Goal: Find specific page/section: Find specific page/section

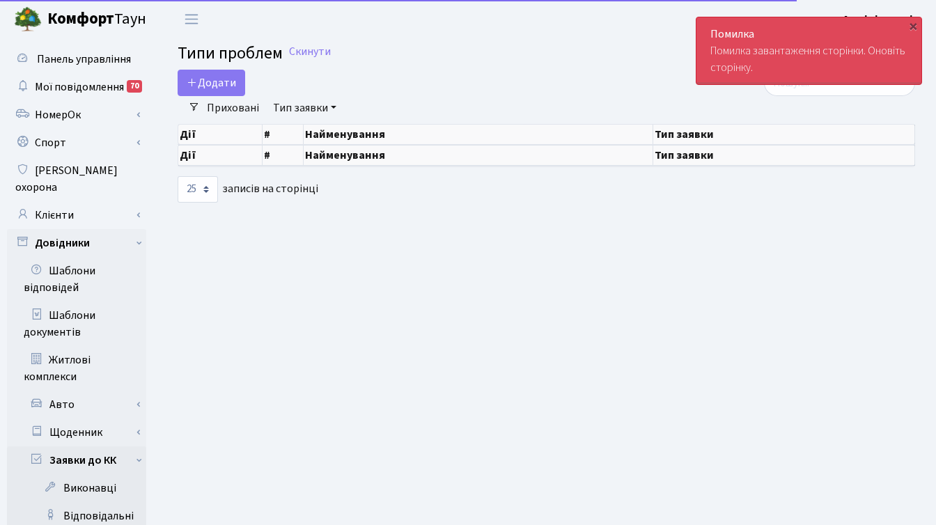
select select "25"
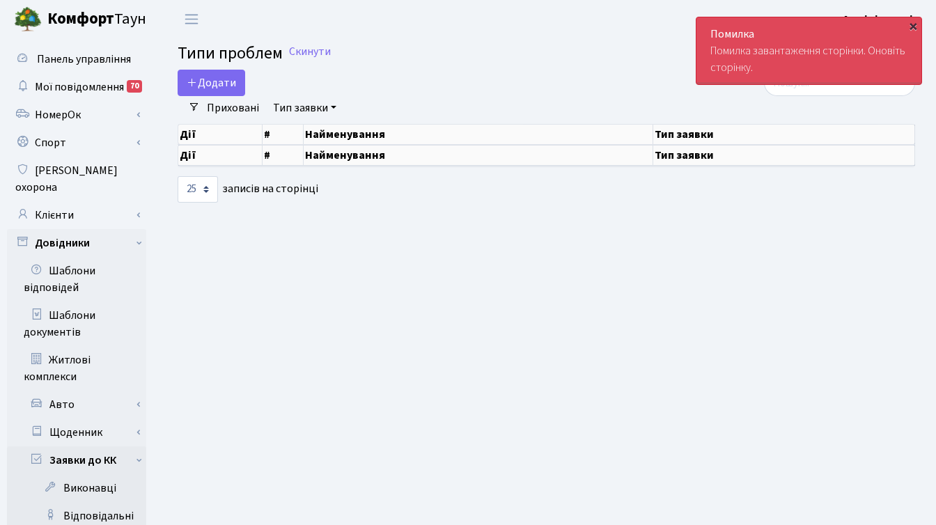
click at [908, 25] on div "×" at bounding box center [913, 26] width 14 height 14
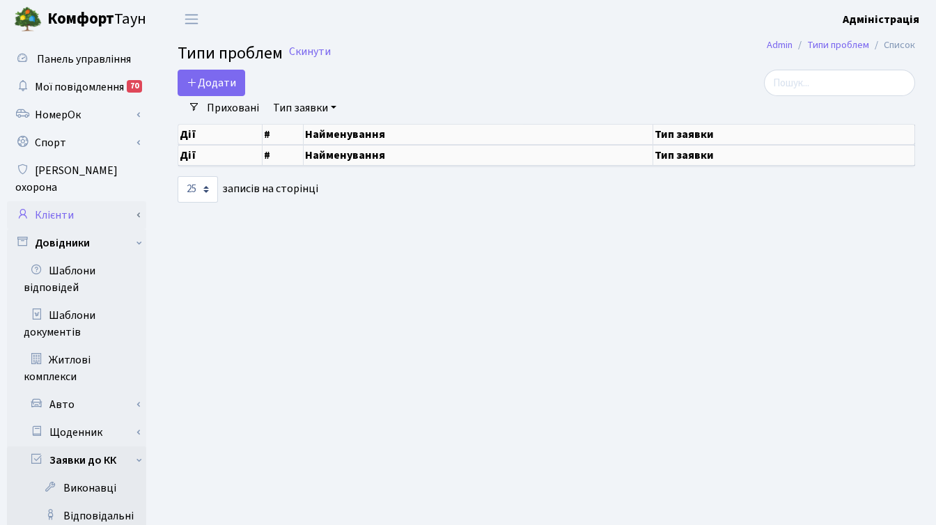
click at [65, 201] on link "Клієнти" at bounding box center [76, 215] width 139 height 28
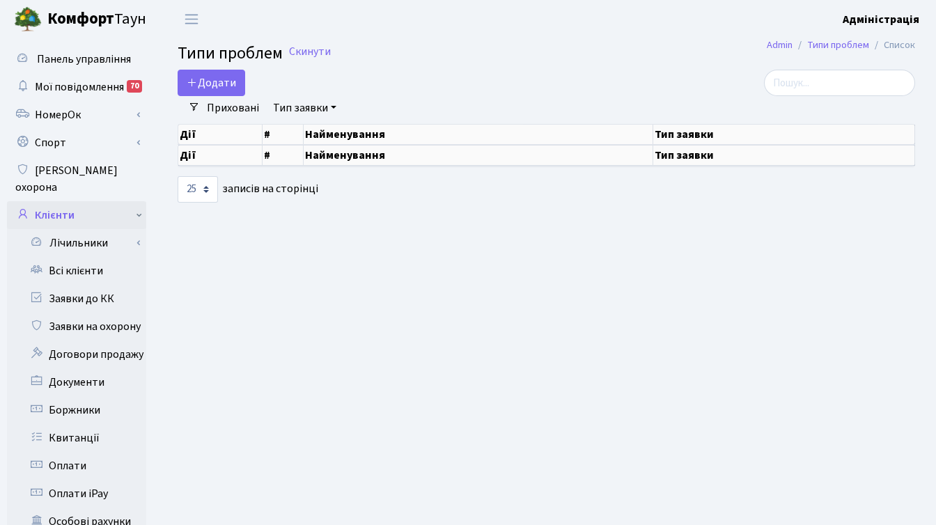
click at [65, 201] on link "Клієнти" at bounding box center [76, 215] width 139 height 28
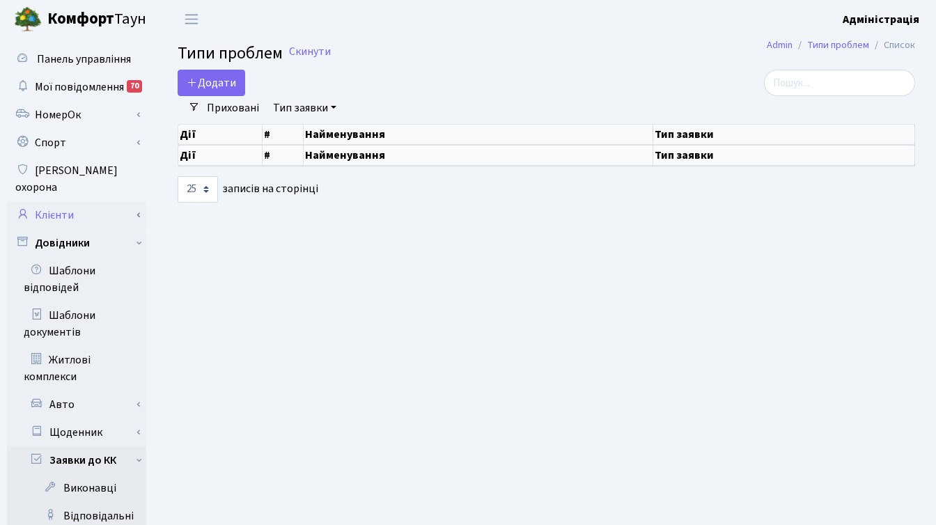
click at [67, 201] on link "Клієнти" at bounding box center [76, 215] width 139 height 28
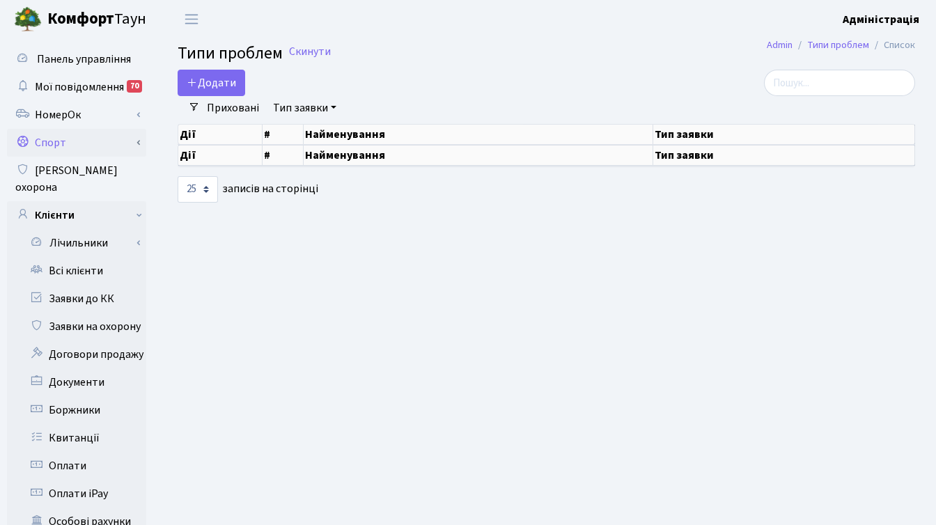
click at [61, 146] on link "Спорт" at bounding box center [76, 143] width 139 height 28
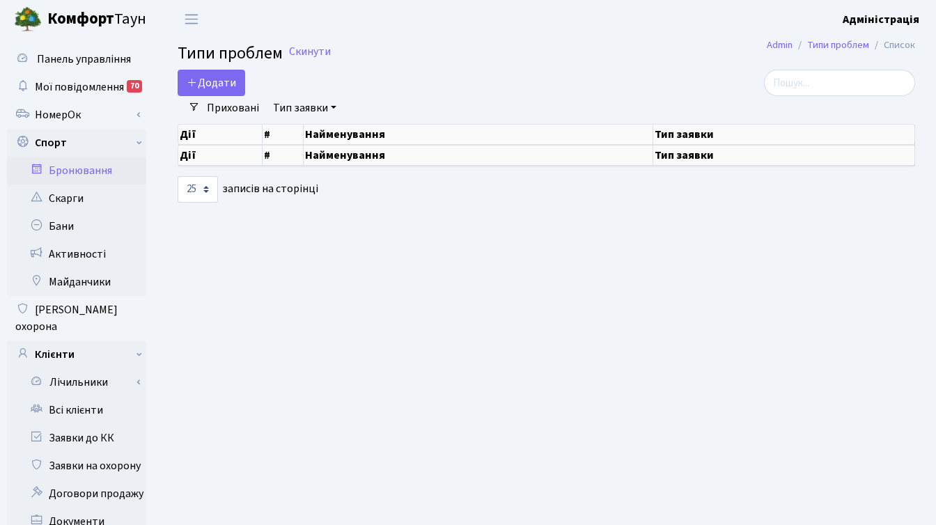
click at [73, 178] on link "Бронювання" at bounding box center [76, 171] width 139 height 28
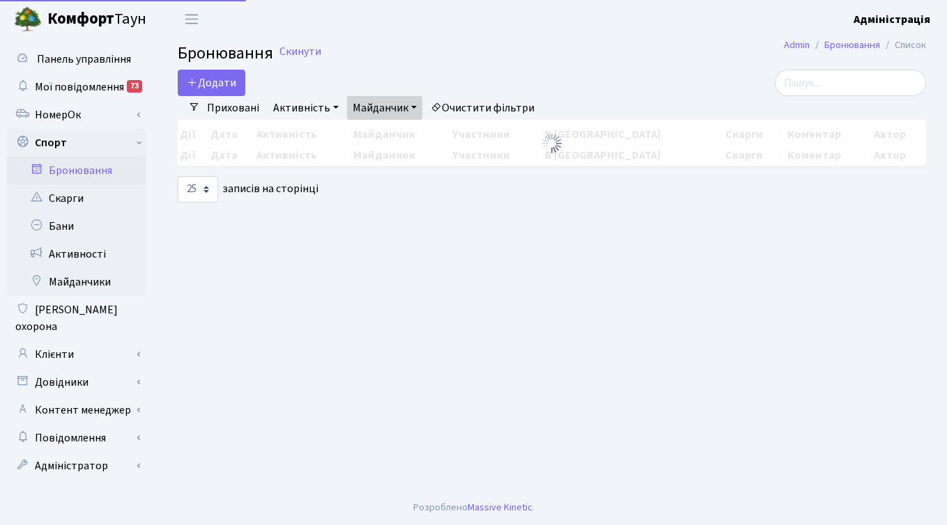
select select "25"
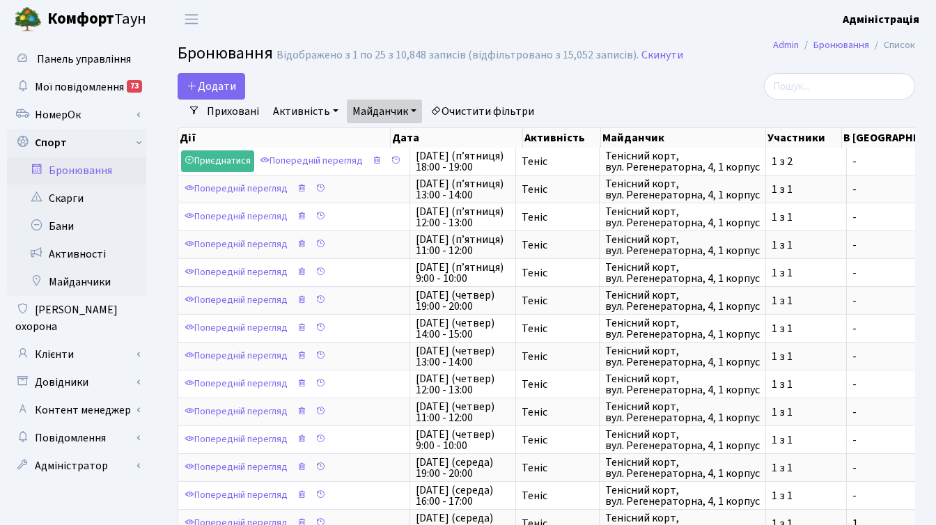
click at [389, 111] on link "Майданчик" at bounding box center [384, 112] width 75 height 24
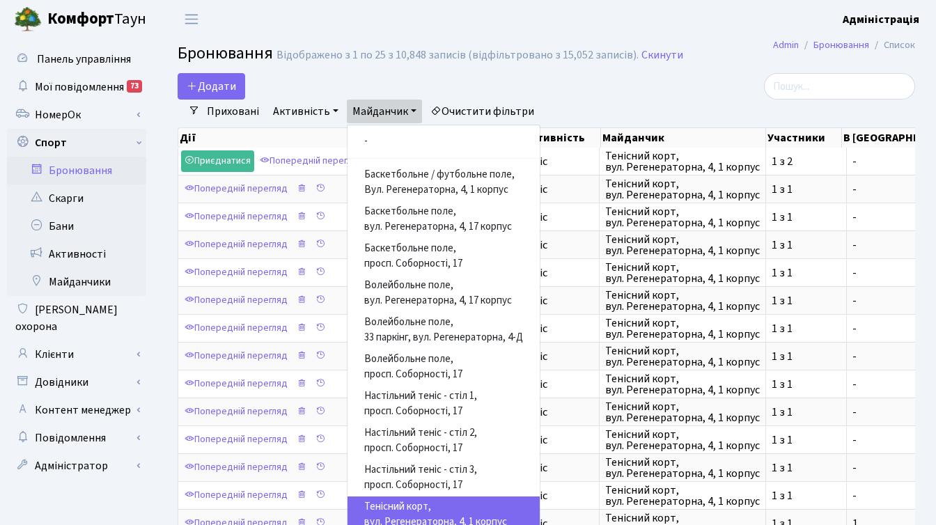
click at [408, 513] on link "Тенісний корт, вул. Регенераторна, 4, 1 корпус" at bounding box center [444, 515] width 192 height 37
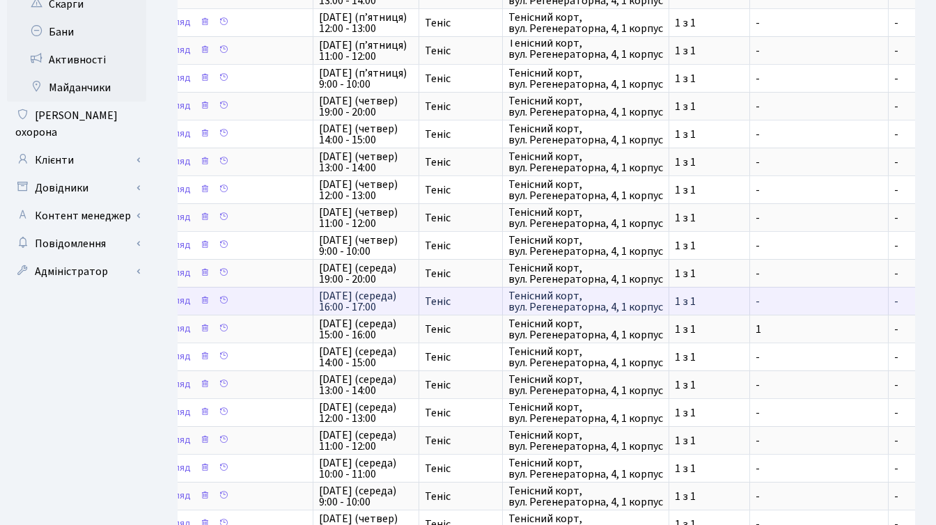
scroll to position [0, 130]
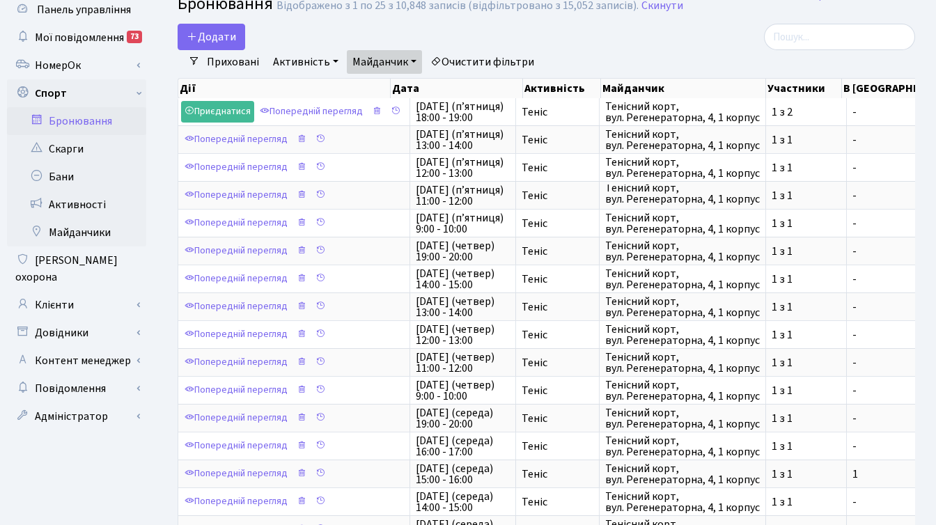
click at [685, 46] on div at bounding box center [799, 37] width 232 height 26
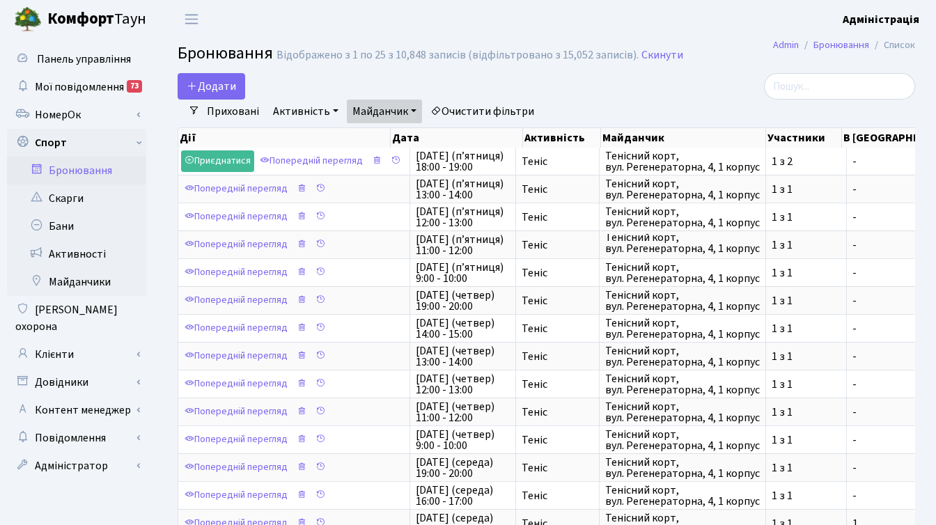
click at [706, 84] on div at bounding box center [799, 86] width 232 height 26
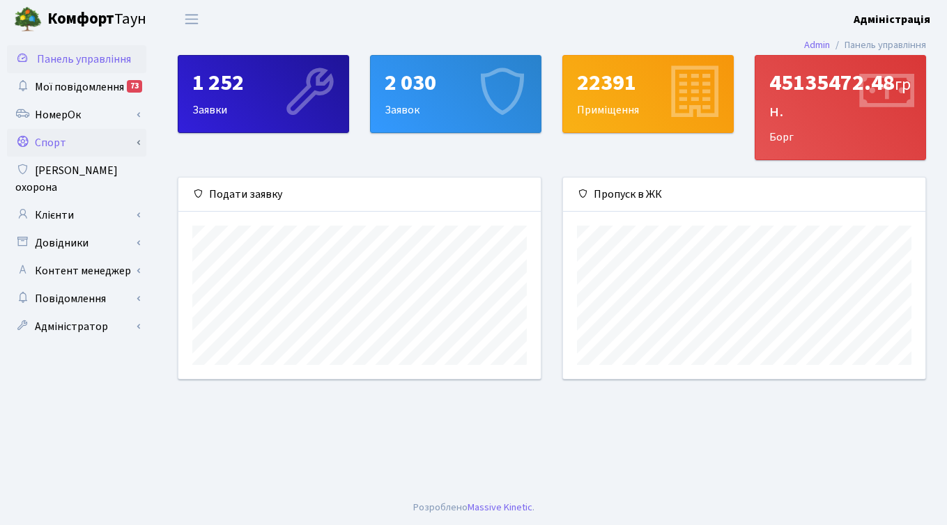
scroll to position [201, 362]
click at [50, 141] on link "Спорт" at bounding box center [76, 143] width 139 height 28
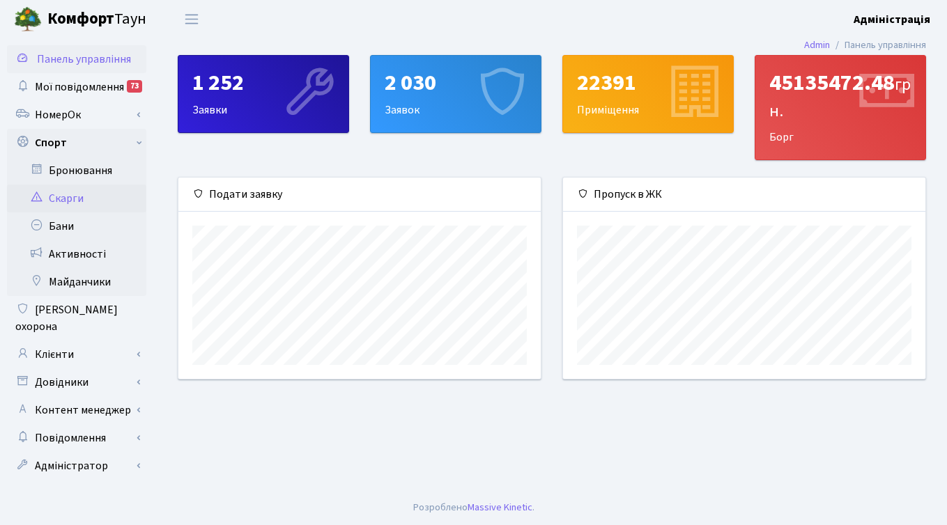
click at [77, 200] on link "Скарги" at bounding box center [76, 199] width 139 height 28
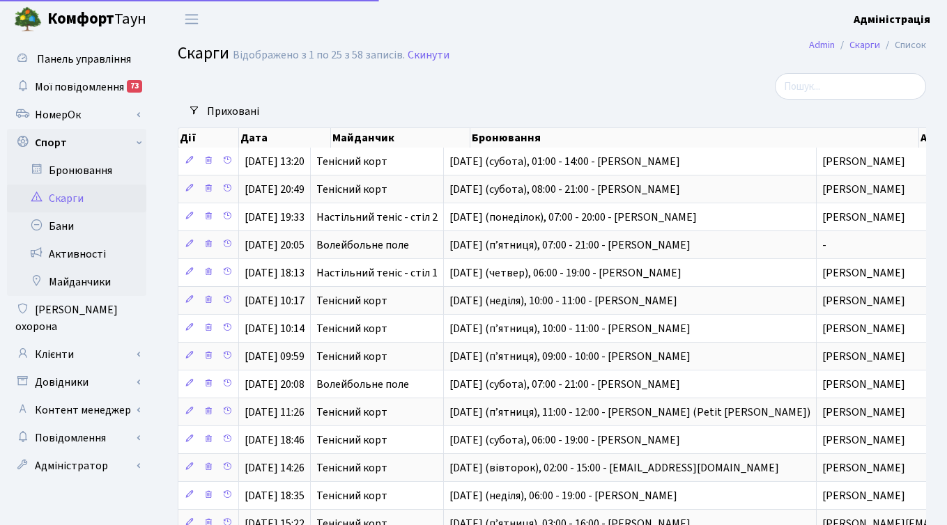
select select "25"
